Goal: Information Seeking & Learning: Find contact information

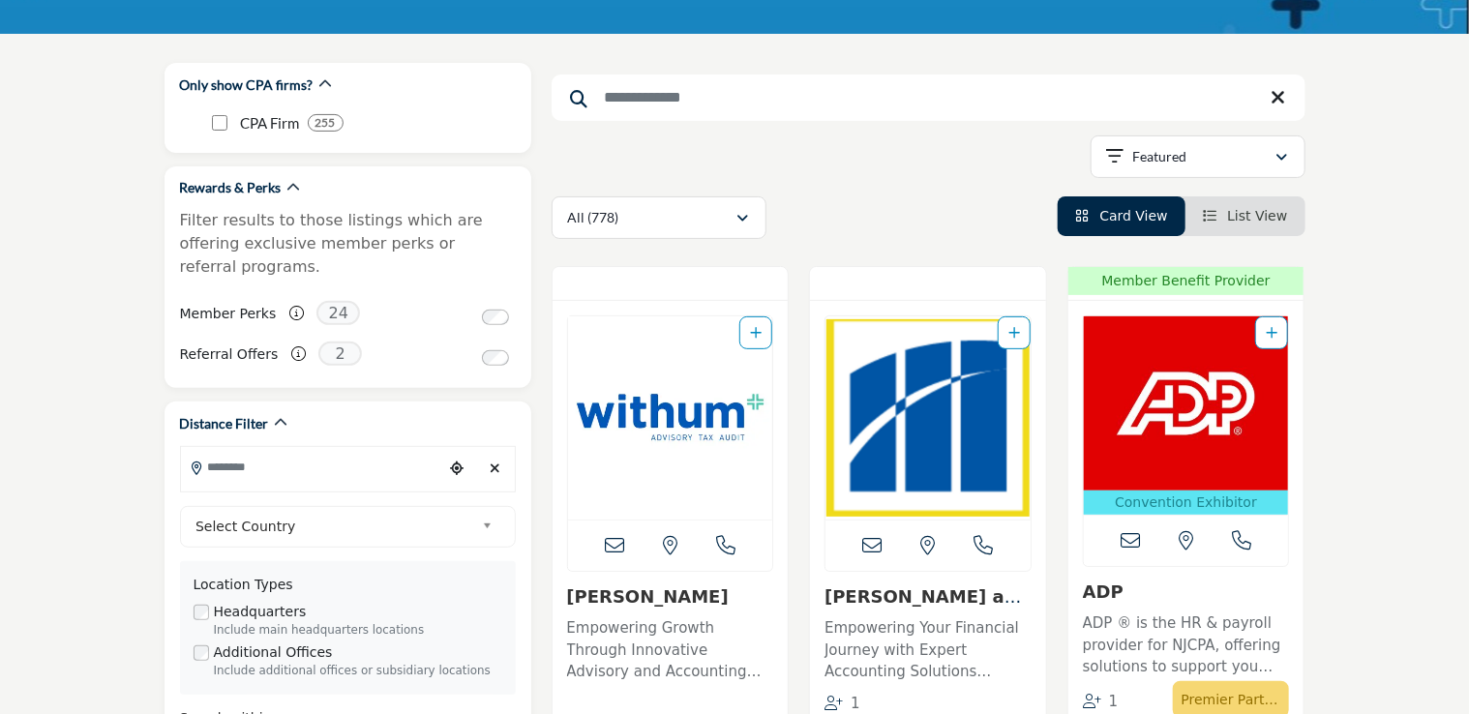
scroll to position [439, 0]
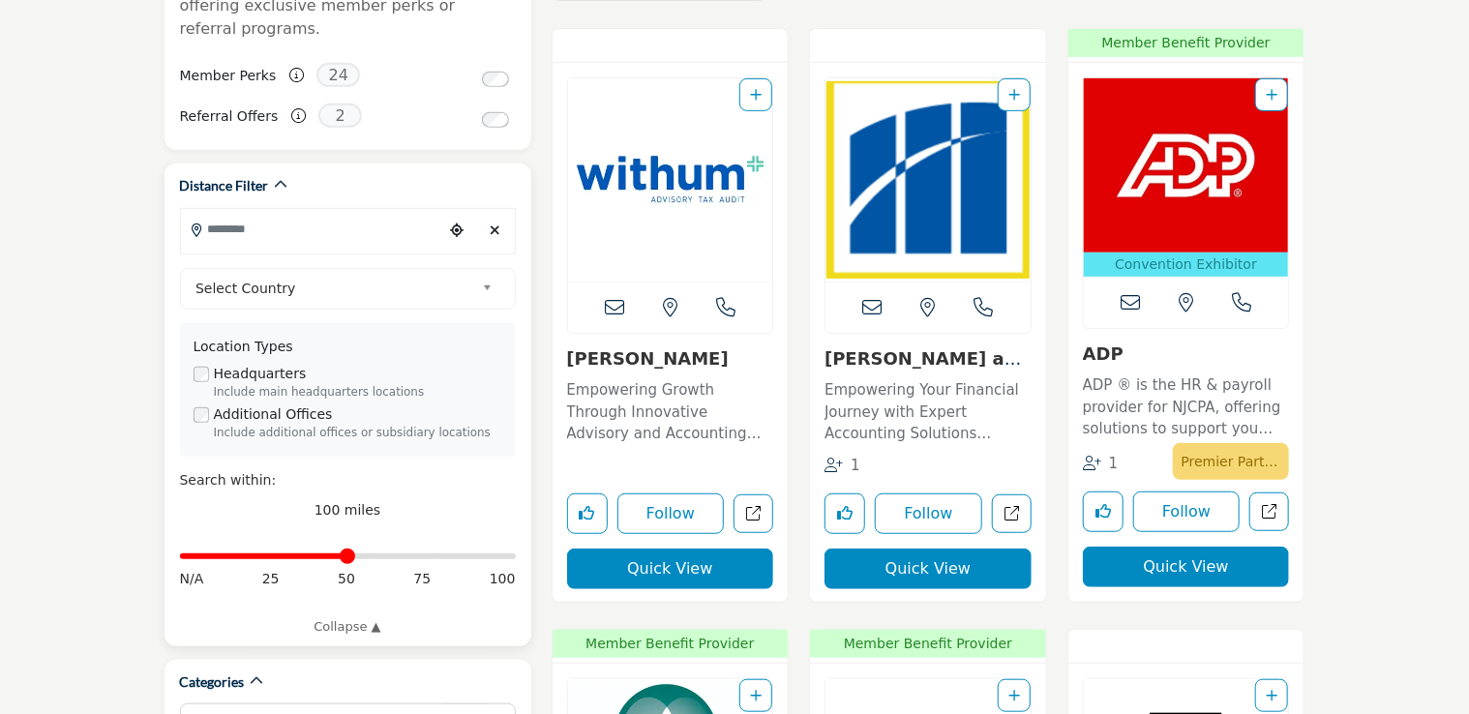
drag, startPoint x: 507, startPoint y: 531, endPoint x: 348, endPoint y: 548, distance: 159.5
type input "**"
click at [348, 554] on input "Distance in miles" at bounding box center [348, 556] width 336 height 4
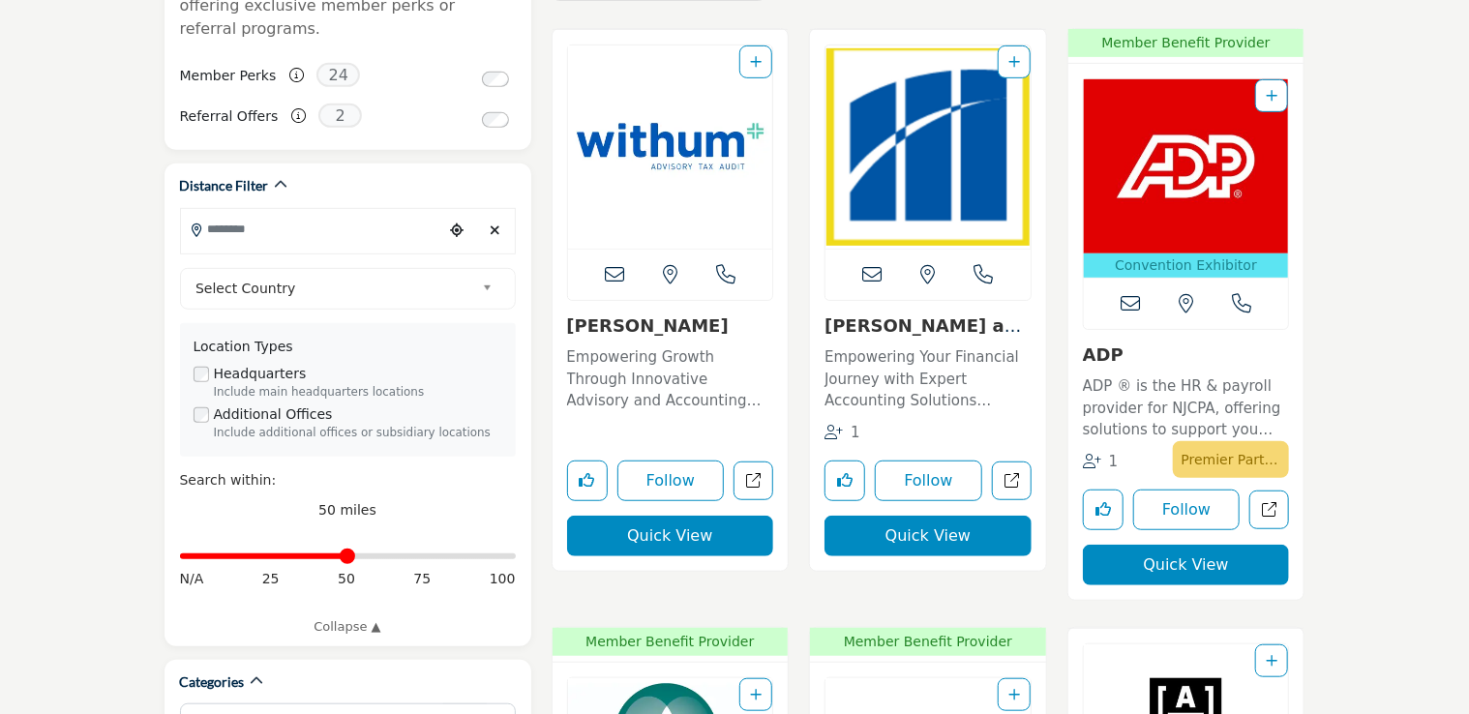
scroll to position [437, 0]
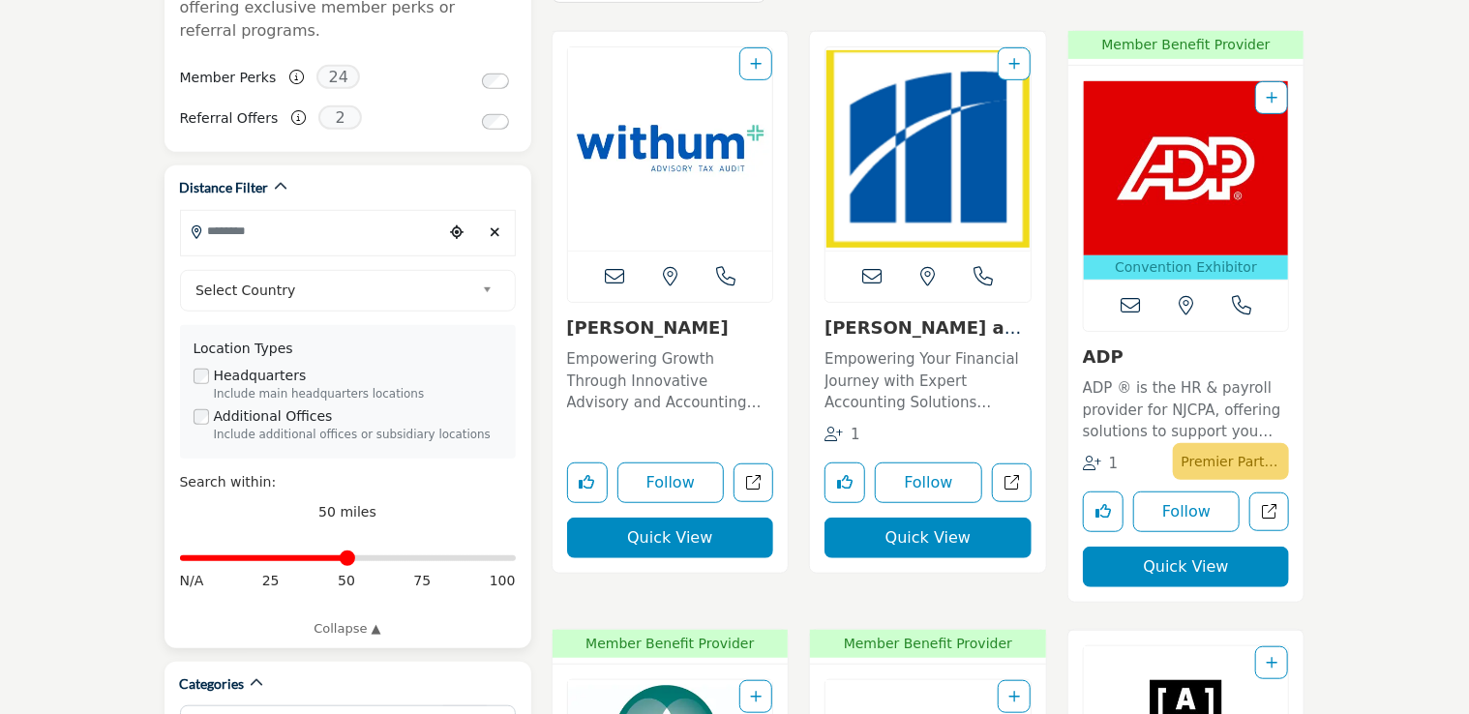
type input "**********"
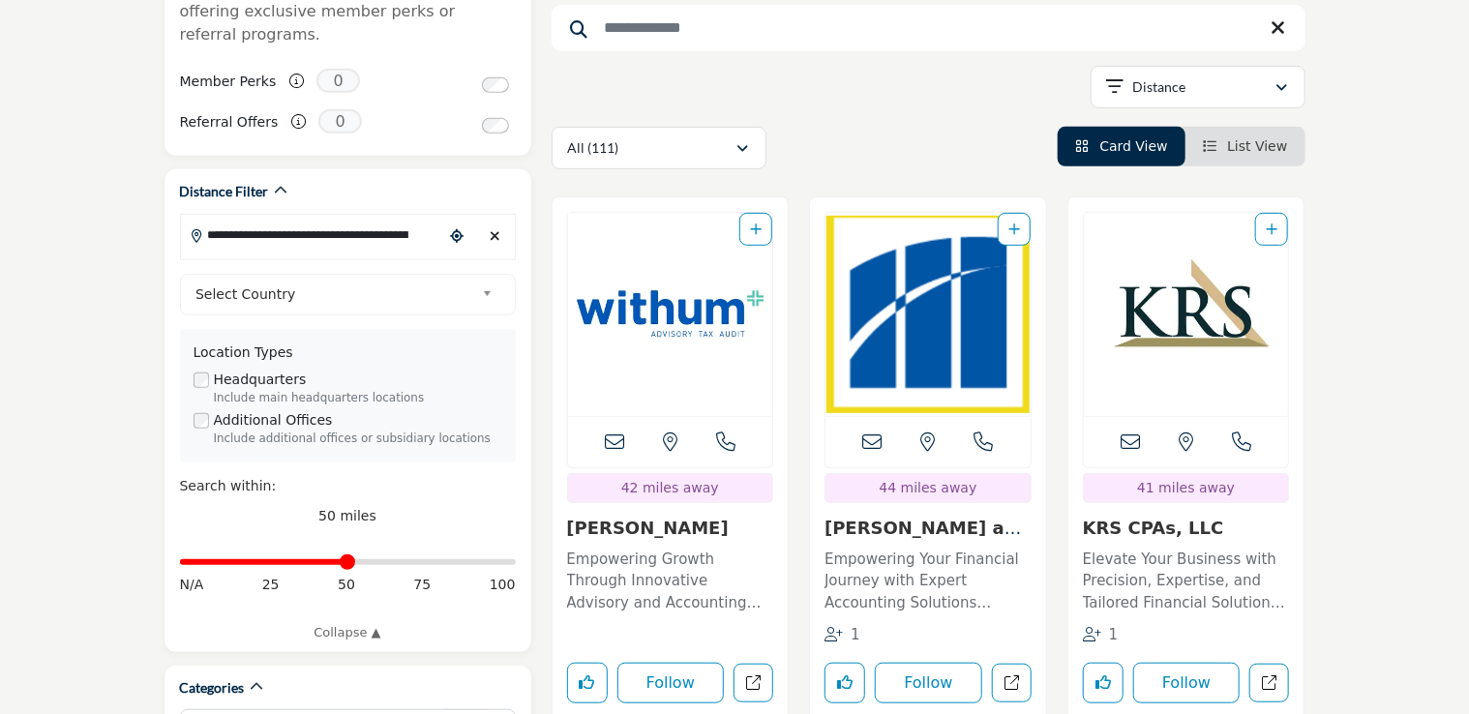
scroll to position [495, 0]
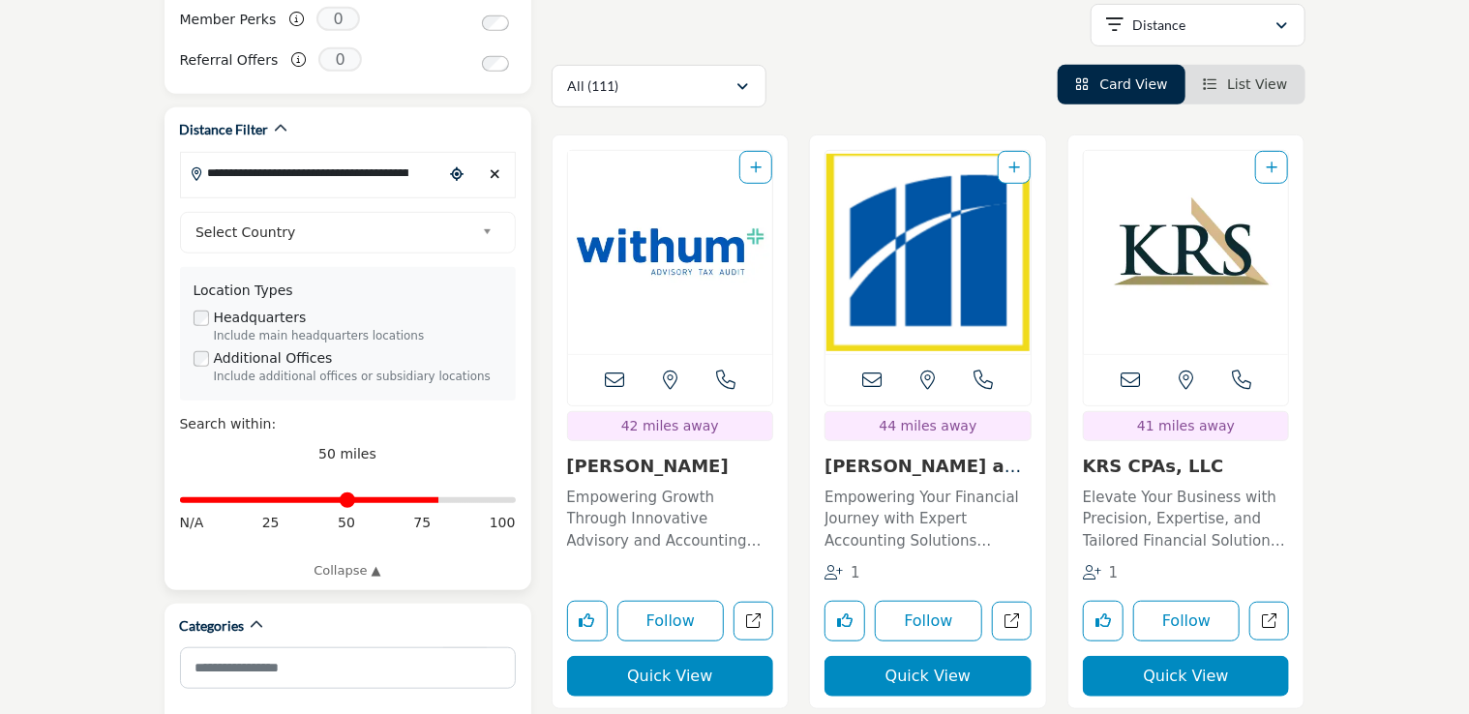
drag, startPoint x: 349, startPoint y: 478, endPoint x: 432, endPoint y: 477, distance: 83.2
type input "**"
click at [432, 498] on input "Distance in miles" at bounding box center [348, 500] width 336 height 4
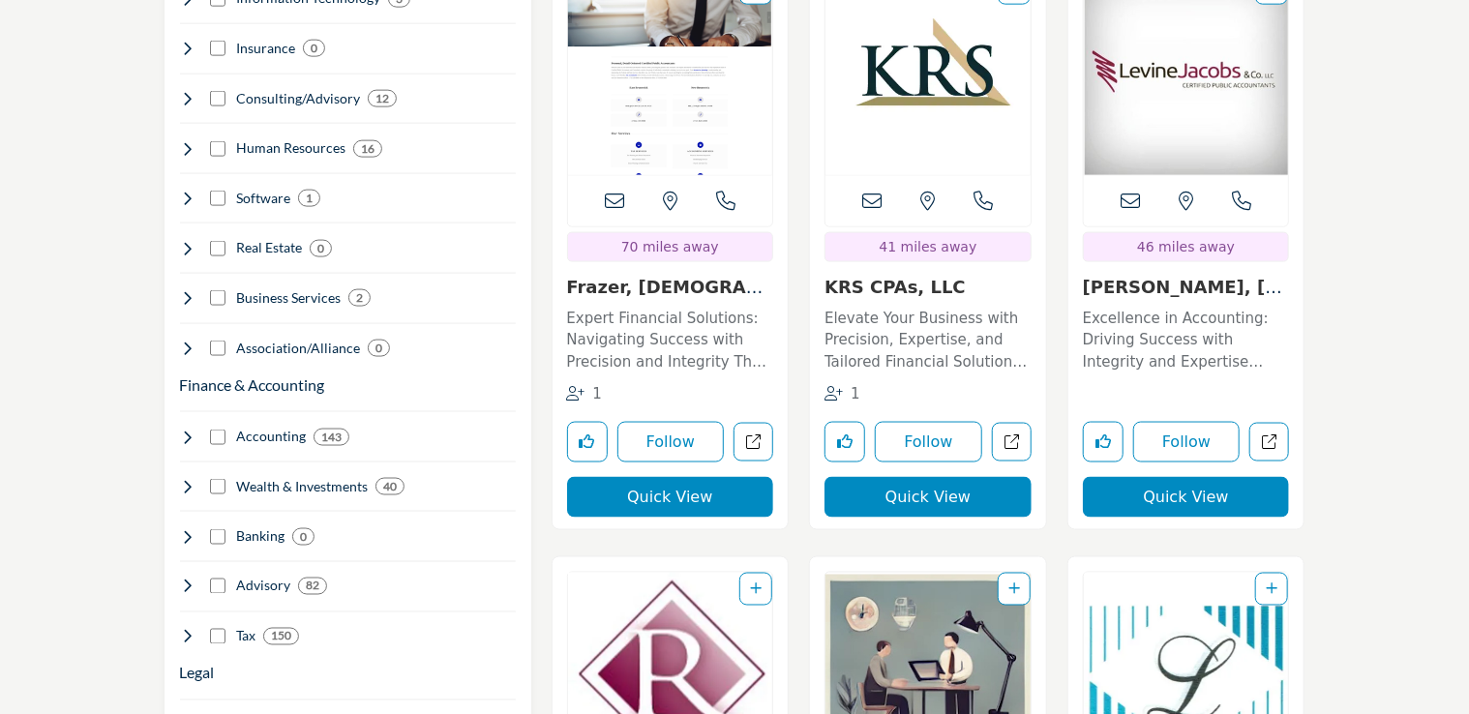
scroll to position [1409, 0]
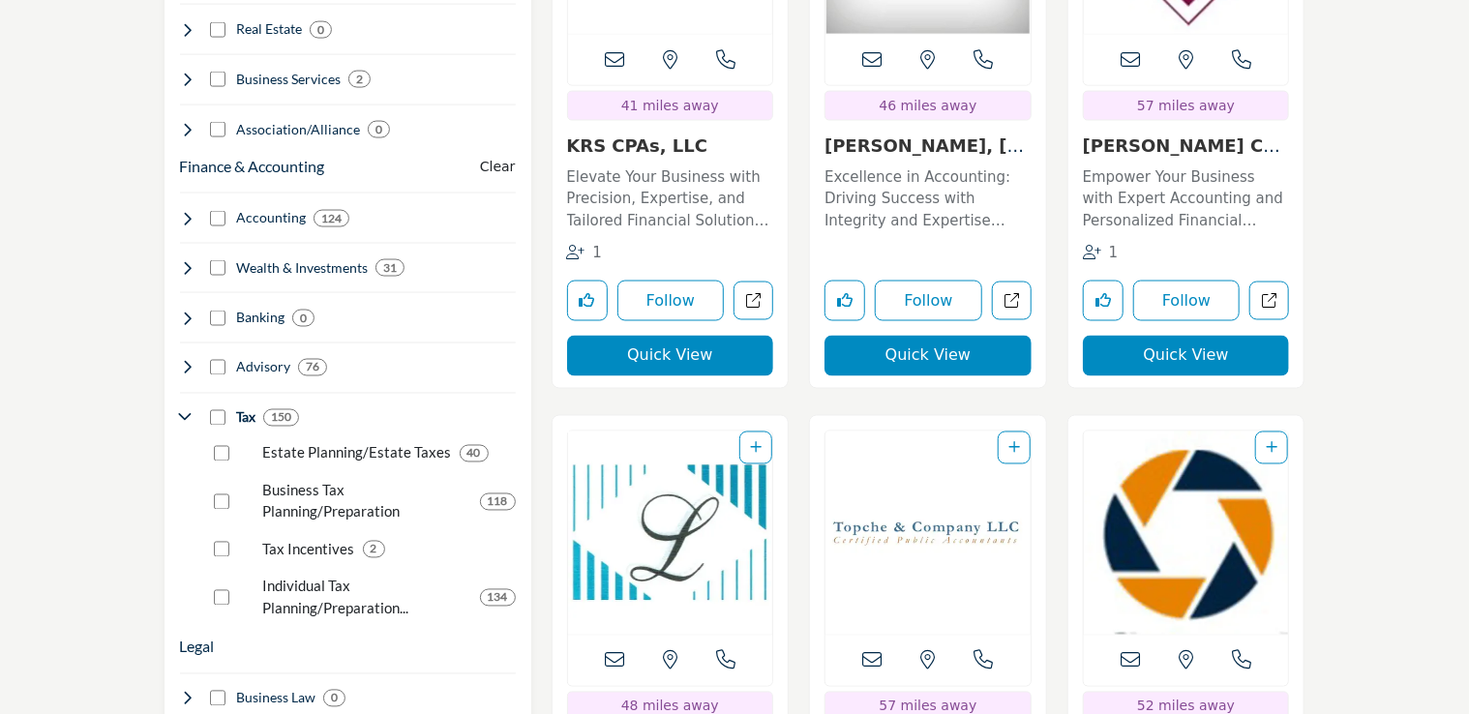
scroll to position [1506, 0]
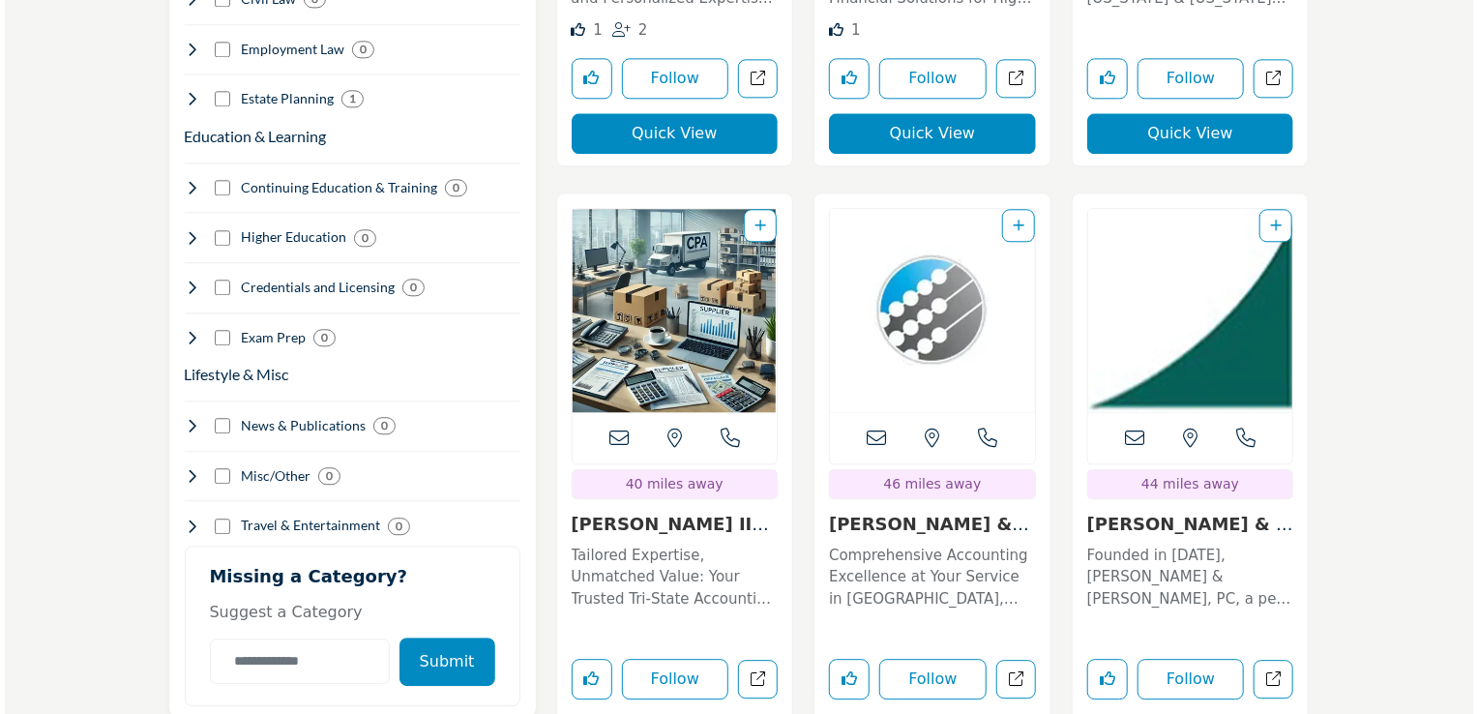
scroll to position [2477, 0]
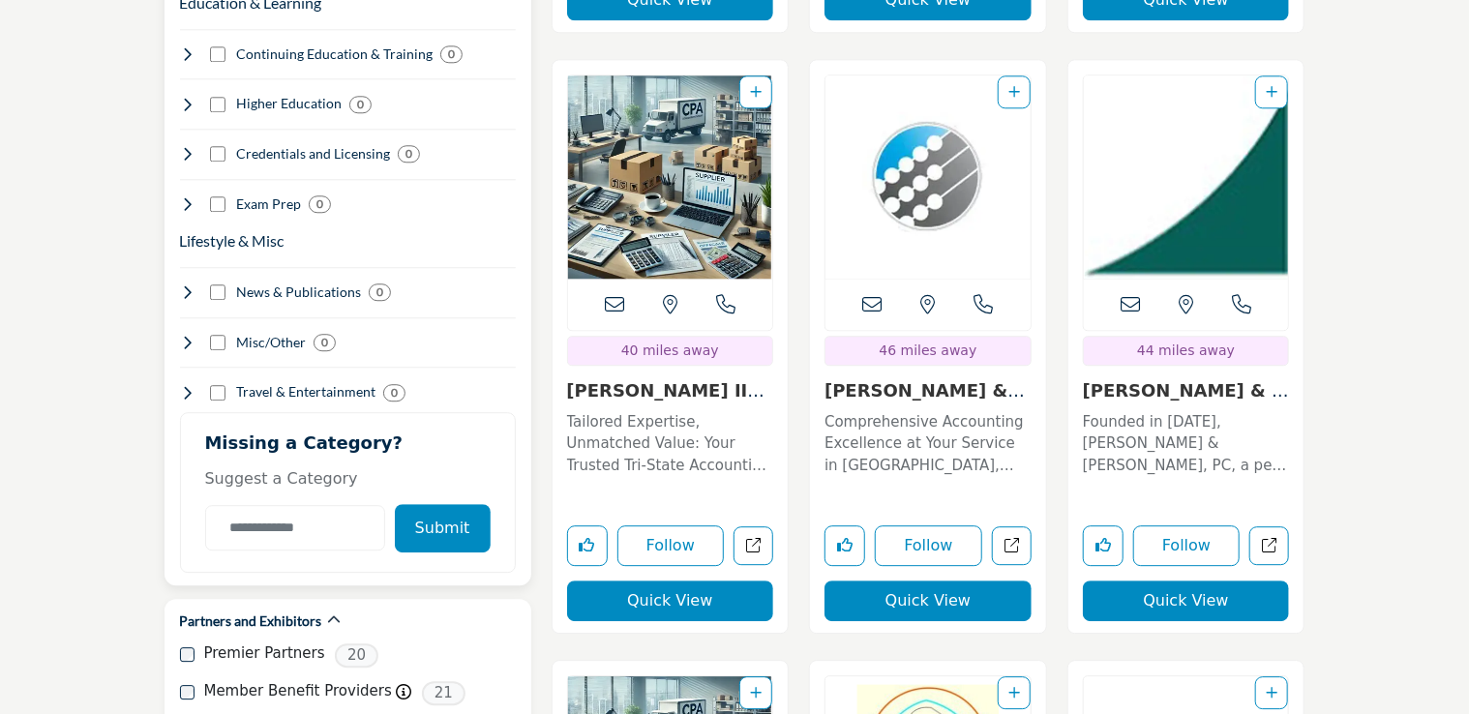
click at [455, 504] on button "Submit" at bounding box center [443, 528] width 96 height 48
click at [1147, 580] on button "Quick View" at bounding box center [1186, 600] width 207 height 41
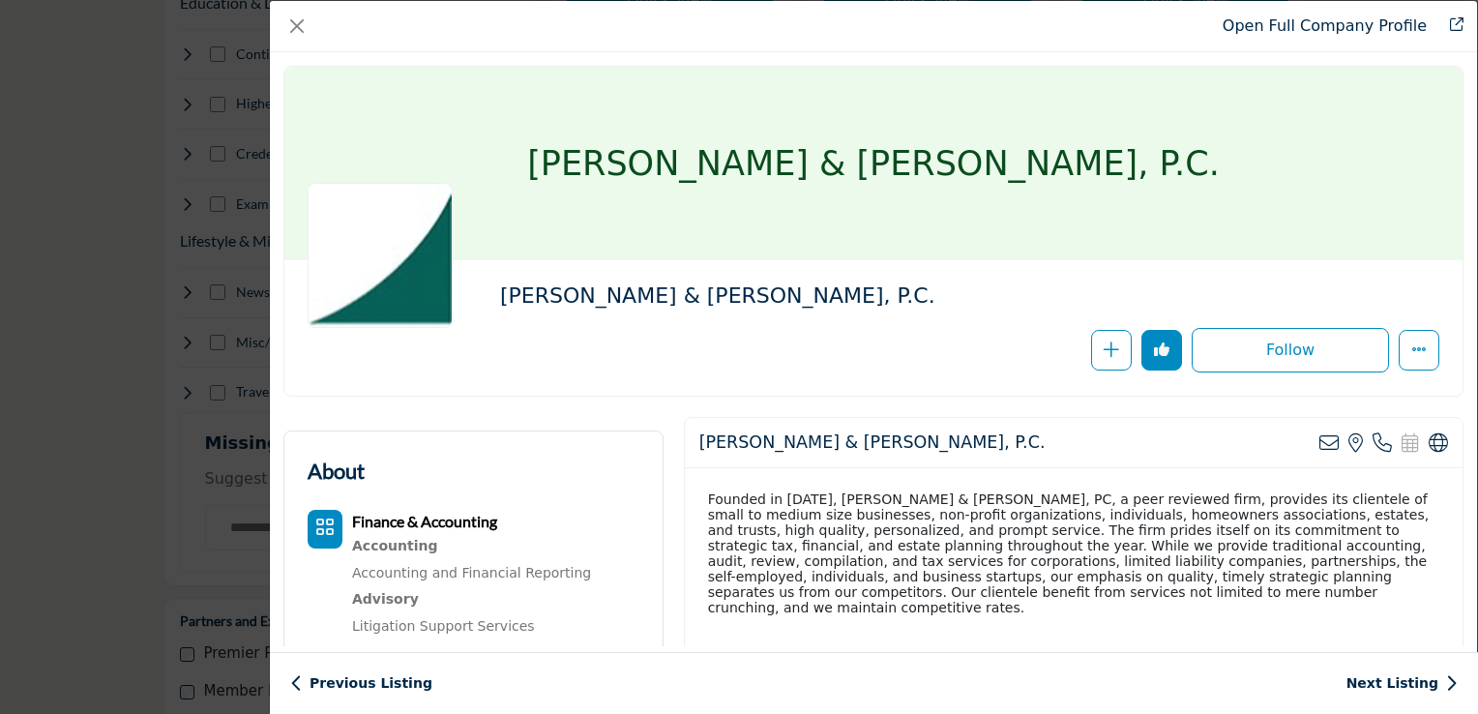
drag, startPoint x: 1477, startPoint y: 57, endPoint x: 1462, endPoint y: 106, distance: 51.7
click at [1462, 106] on div "[PERSON_NAME] & [PERSON_NAME], P.C. Follow Following Message" at bounding box center [873, 349] width 1207 height 594
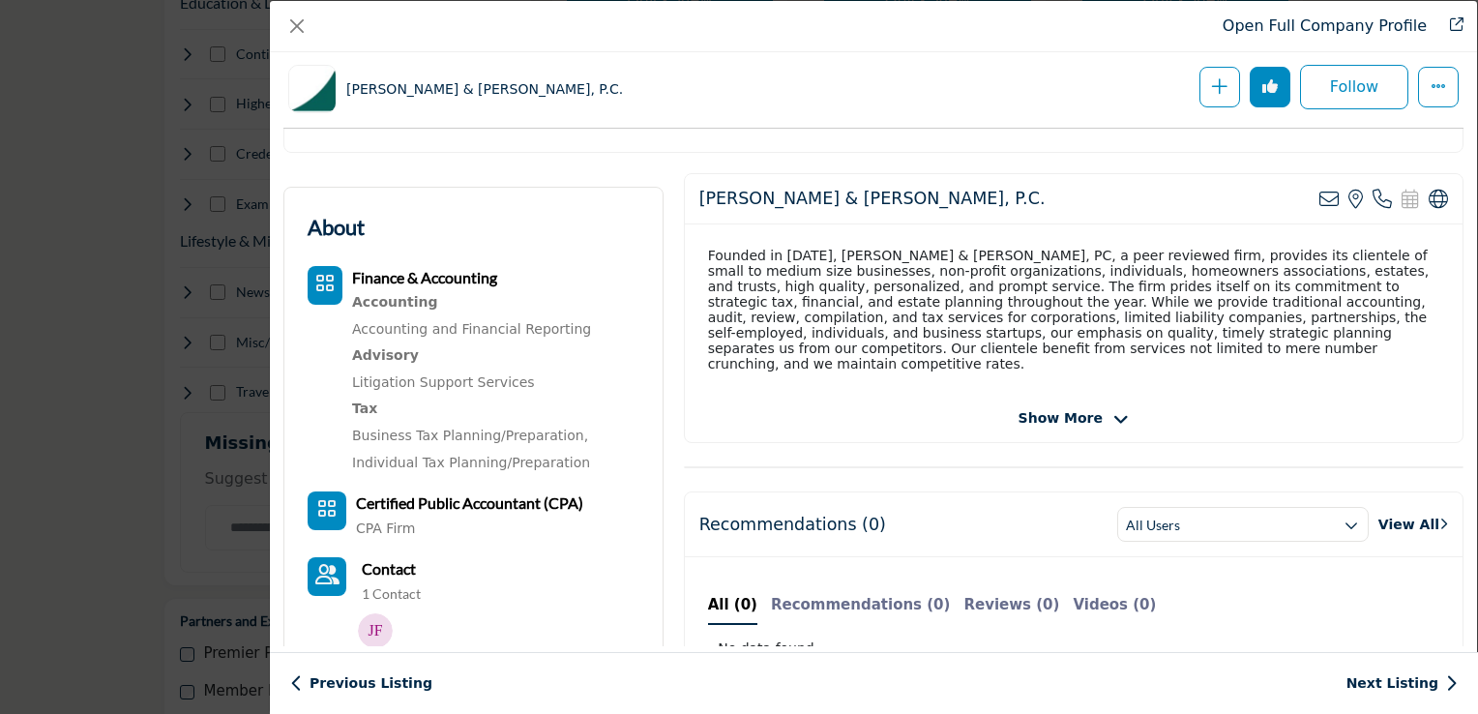
scroll to position [444, 0]
